Goal: Find contact information: Find contact information

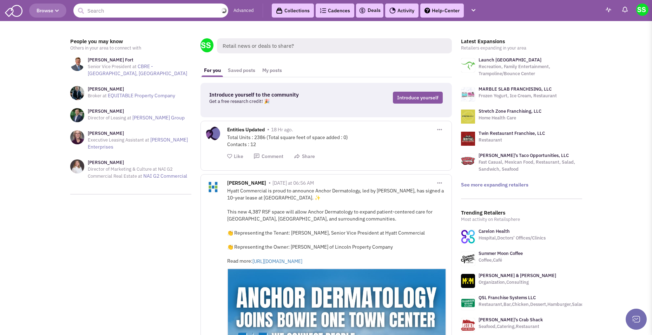
click at [146, 12] on input "text" at bounding box center [150, 11] width 155 height 14
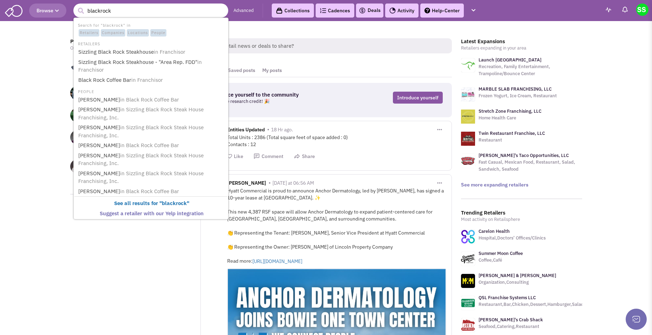
type input "blackrock"
click at [118, 79] on link "Black Rock Coffee Bar in Franchisor" at bounding box center [151, 79] width 151 height 9
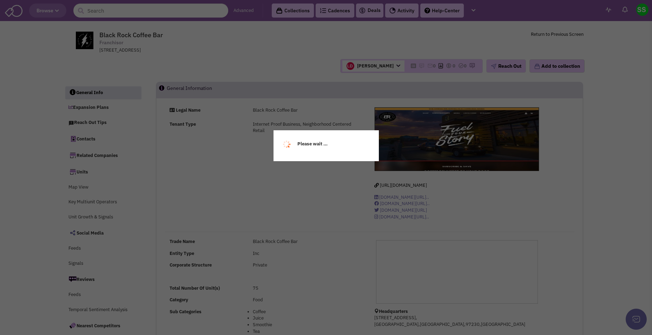
select select
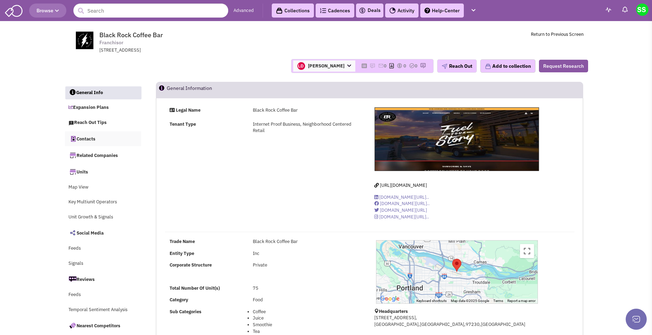
click at [73, 138] on icon at bounding box center [72, 138] width 8 height 8
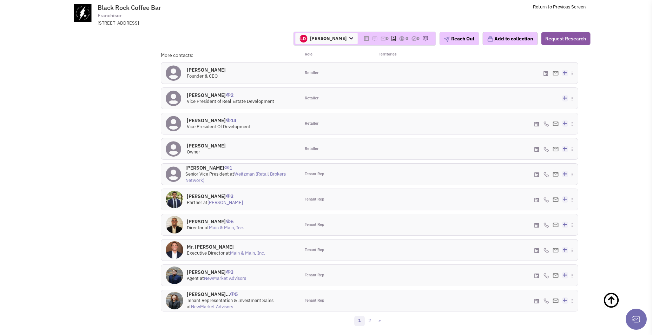
scroll to position [695, 0]
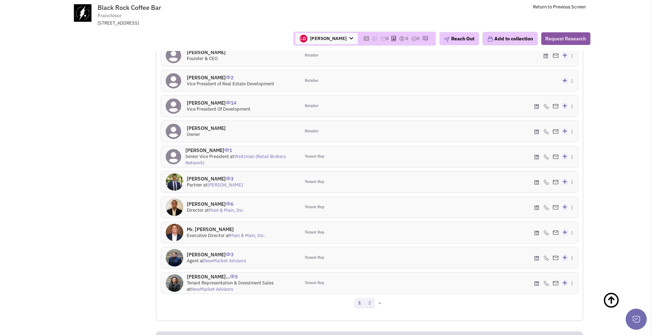
click at [369, 298] on link "2" at bounding box center [369, 303] width 11 height 11
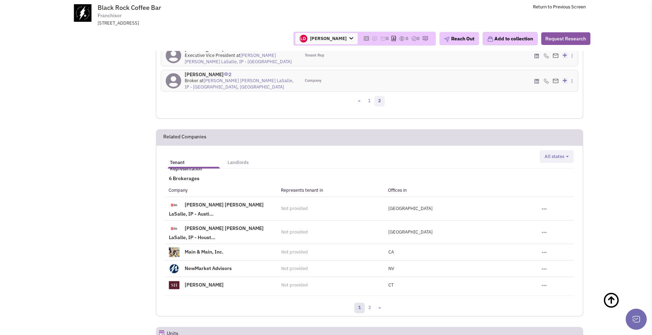
click at [359, 303] on link "1" at bounding box center [359, 308] width 11 height 11
click at [369, 303] on link "2" at bounding box center [369, 308] width 11 height 11
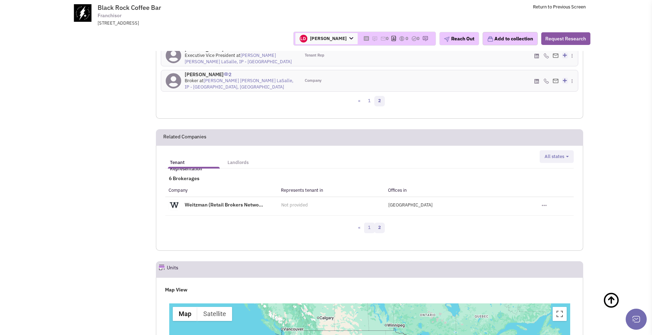
click at [370, 223] on link "1" at bounding box center [369, 228] width 11 height 11
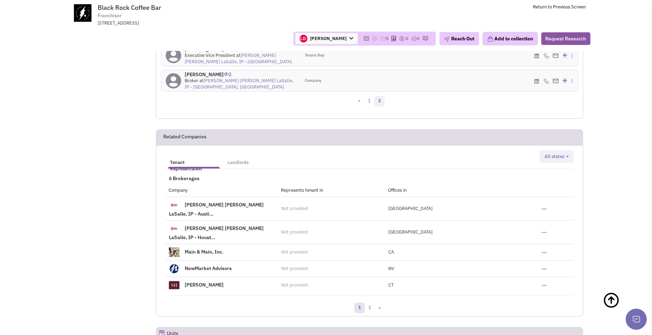
click at [360, 303] on link "1" at bounding box center [359, 308] width 11 height 11
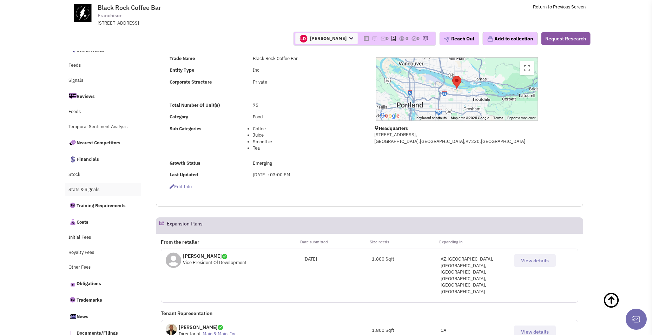
scroll to position [0, 0]
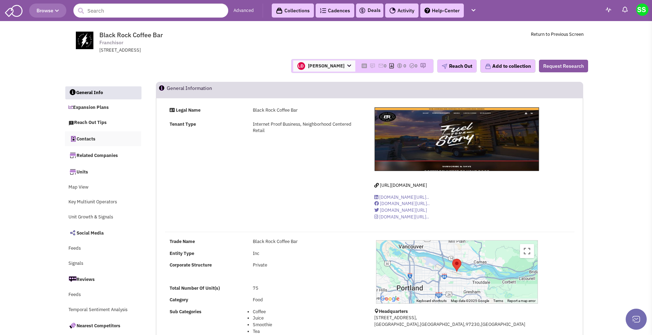
click at [92, 138] on link "Contacts" at bounding box center [103, 138] width 77 height 15
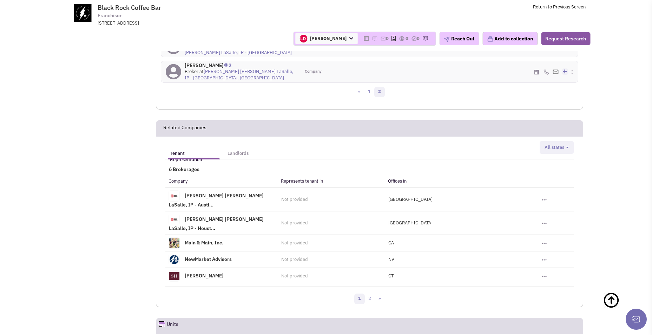
scroll to position [659, 0]
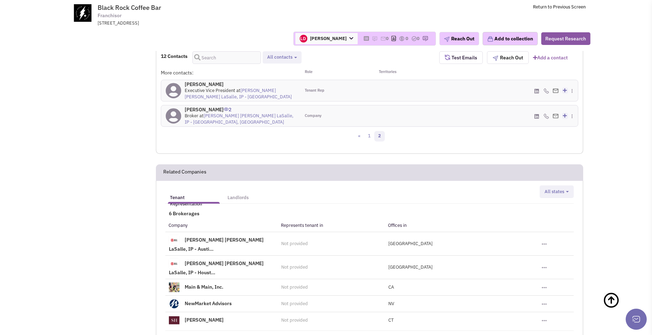
click at [238, 195] on h5 "Landlords" at bounding box center [238, 198] width 21 height 6
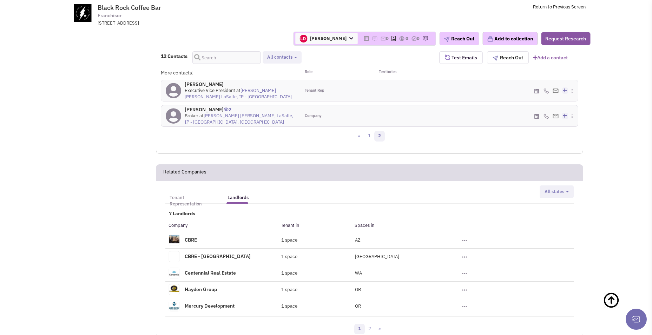
click at [196, 195] on h5 "Tenant Representation" at bounding box center [194, 201] width 48 height 13
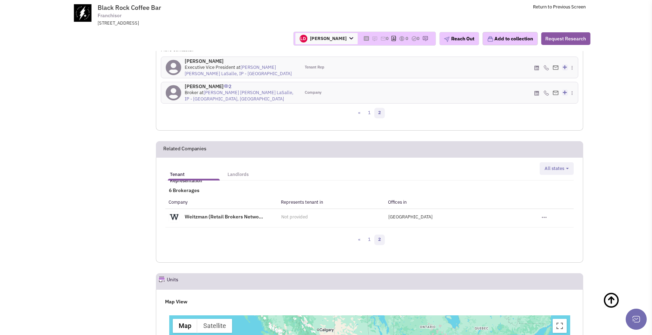
scroll to position [554, 0]
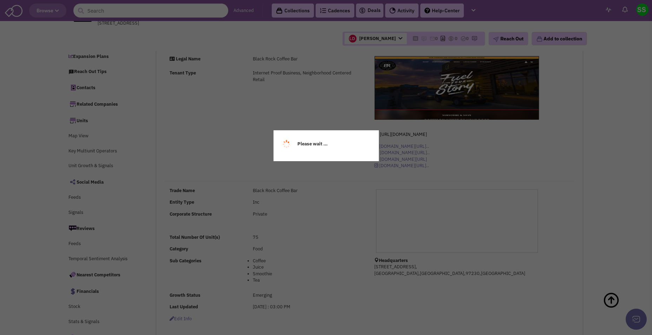
select select
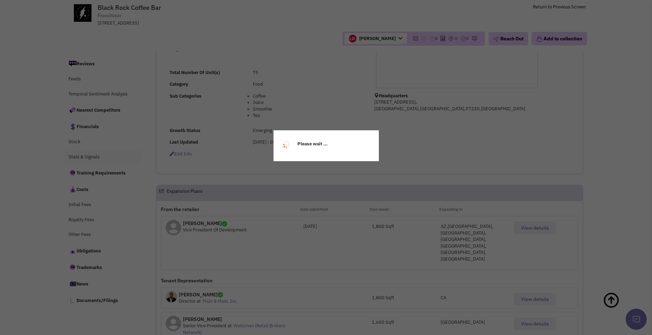
select select
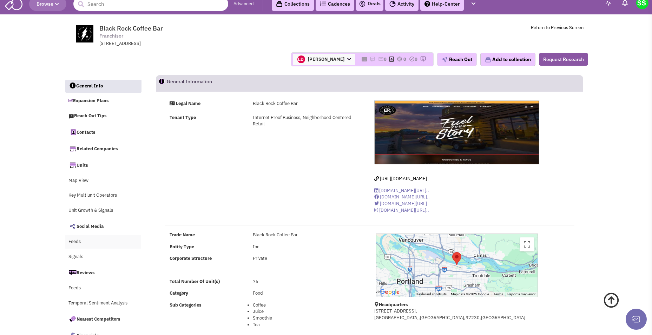
scroll to position [0, 0]
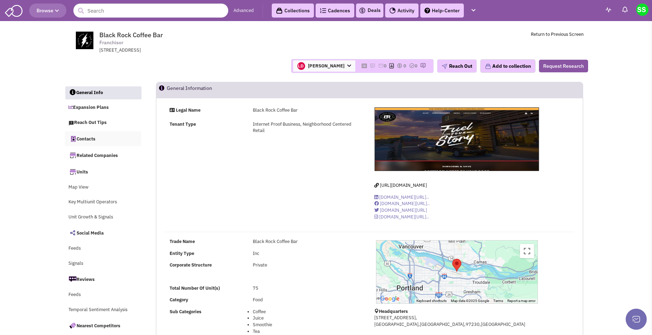
click at [93, 141] on link "Contacts" at bounding box center [103, 138] width 77 height 15
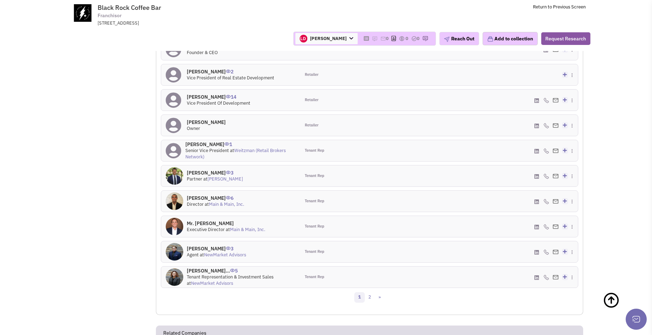
scroll to position [659, 0]
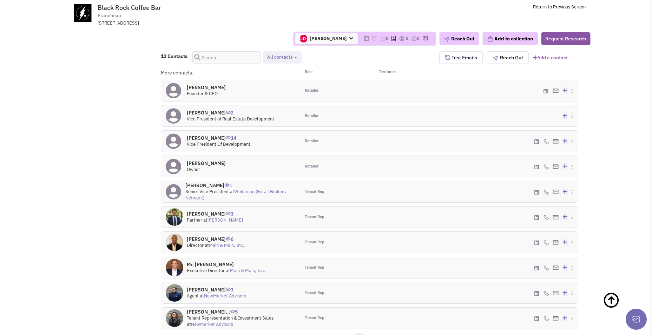
click at [210, 110] on h4 "Robert C Hernandez 2" at bounding box center [230, 113] width 87 height 6
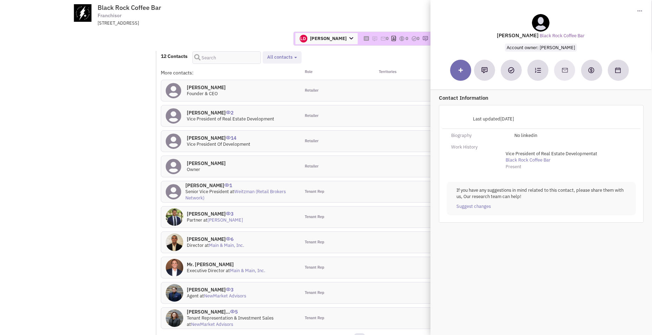
click at [251, 21] on div "16307 NE Cameron Boulevard, Portland, OR, 97230" at bounding box center [189, 23] width 183 height 7
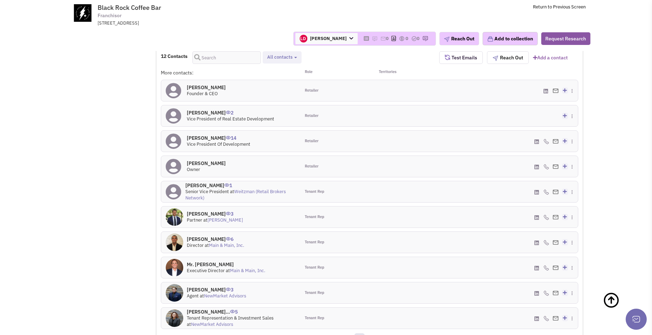
click at [349, 39] on icon at bounding box center [351, 38] width 4 height 5
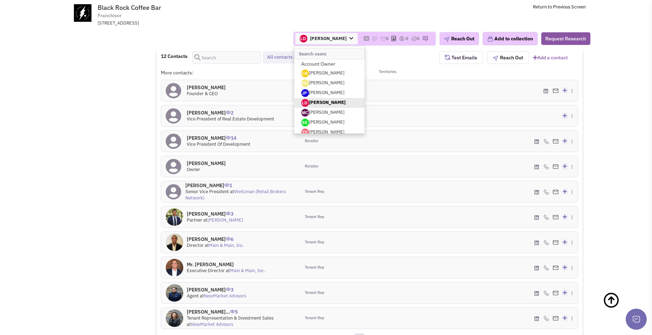
click at [341, 17] on td "Black Rock Coffee Bar Franchisor 16307 NE Cameron Boulevard, Portland, OR, 9723…" at bounding box center [345, 13] width 481 height 26
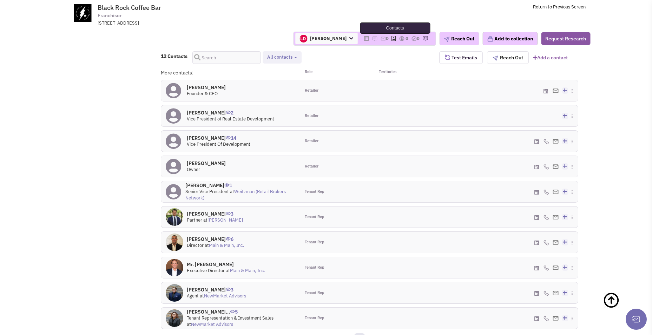
click at [392, 38] on icon at bounding box center [394, 39] width 5 height 4
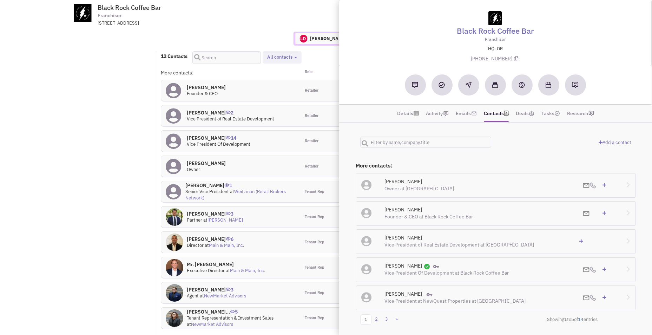
click at [315, 18] on td "Black Rock Coffee Bar Franchisor 16307 NE Cameron Boulevard, Portland, OR, 9723…" at bounding box center [345, 13] width 481 height 26
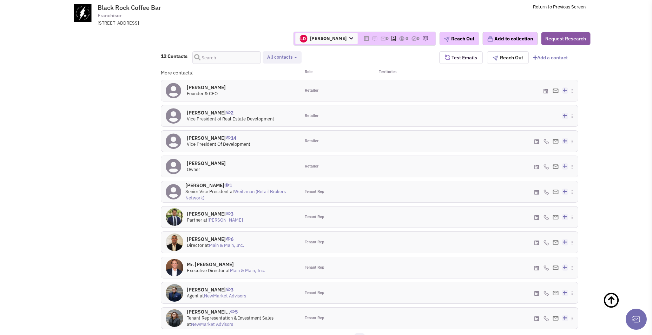
click at [280, 12] on span "Black Rock Coffee Bar Franchisor 16307 NE Cameron Boulevard, Portland, OR, 97230" at bounding box center [193, 15] width 176 height 22
